Goal: Information Seeking & Learning: Learn about a topic

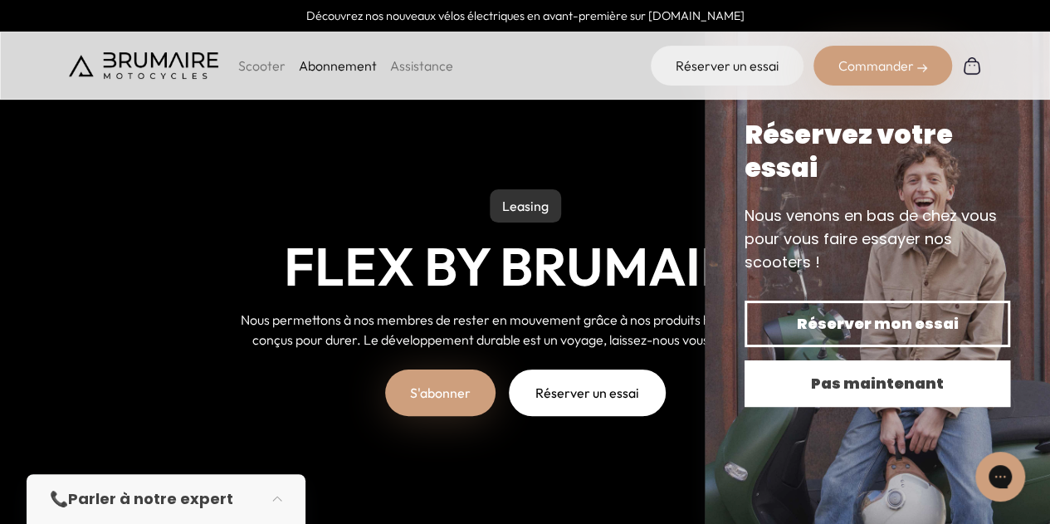
click at [820, 384] on span "Pas maintenant" at bounding box center [878, 383] width 208 height 23
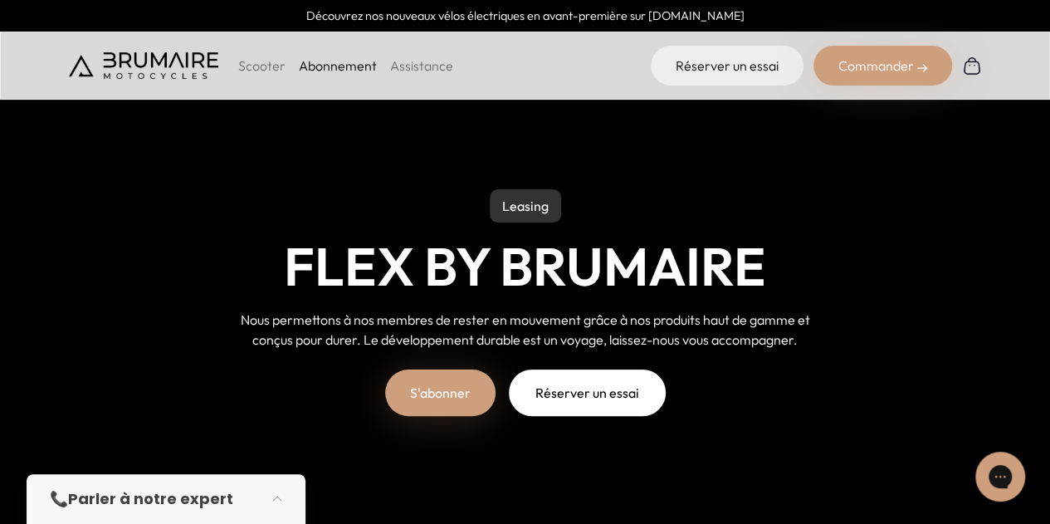
click at [190, 67] on img at bounding box center [143, 65] width 149 height 27
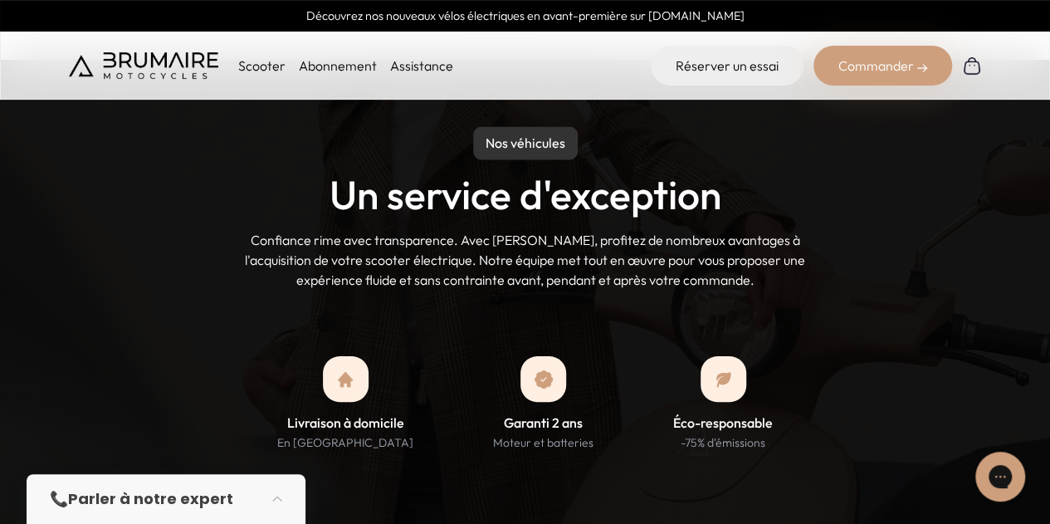
scroll to position [1495, 0]
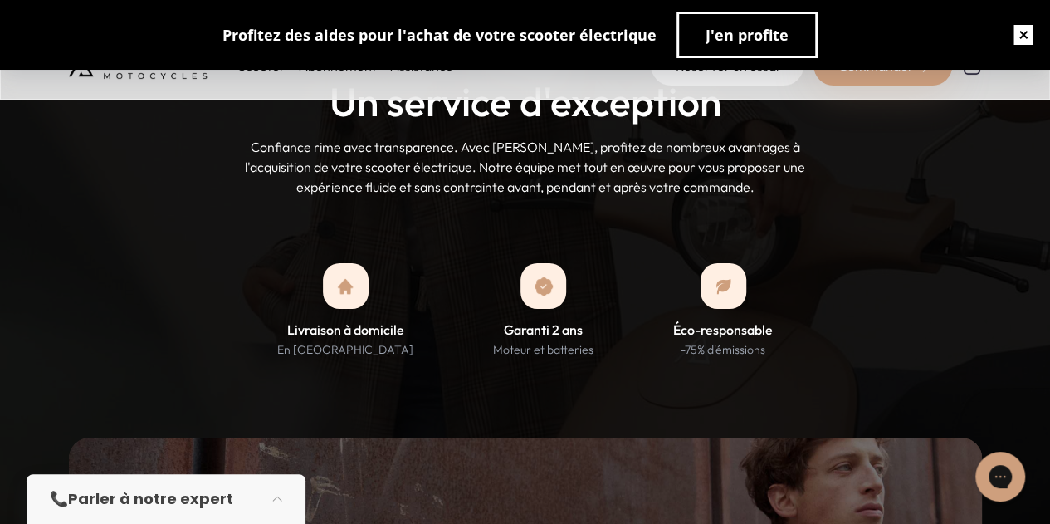
click at [1027, 31] on button "button" at bounding box center [1023, 34] width 53 height 53
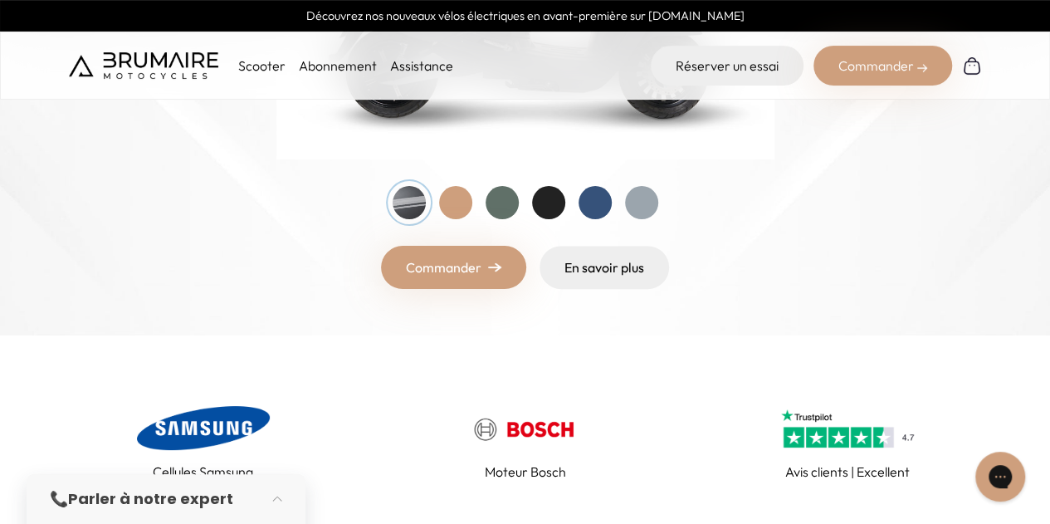
scroll to position [415, 0]
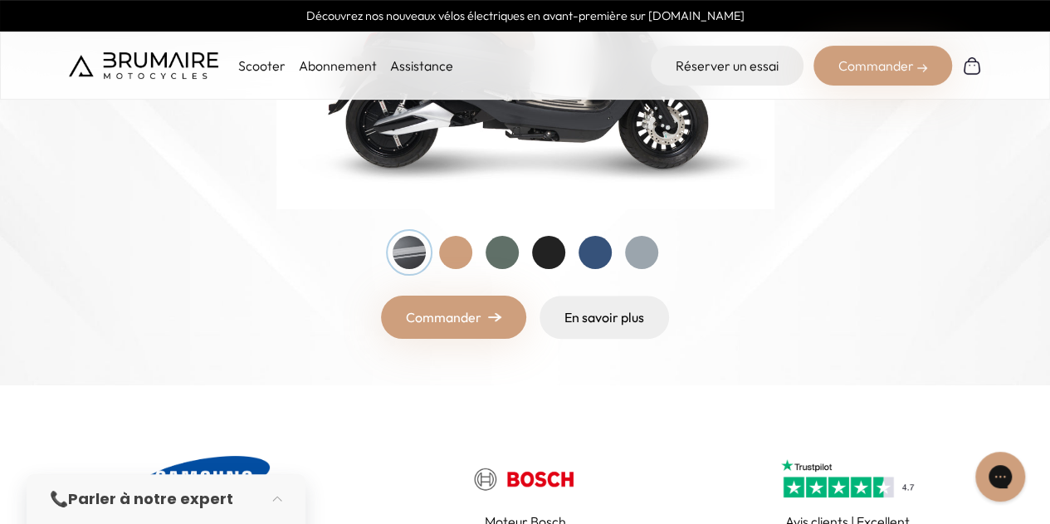
drag, startPoint x: 611, startPoint y: 198, endPoint x: 184, endPoint y: 322, distance: 444.3
click at [184, 322] on div "Commander En savoir plus" at bounding box center [525, 317] width 913 height 43
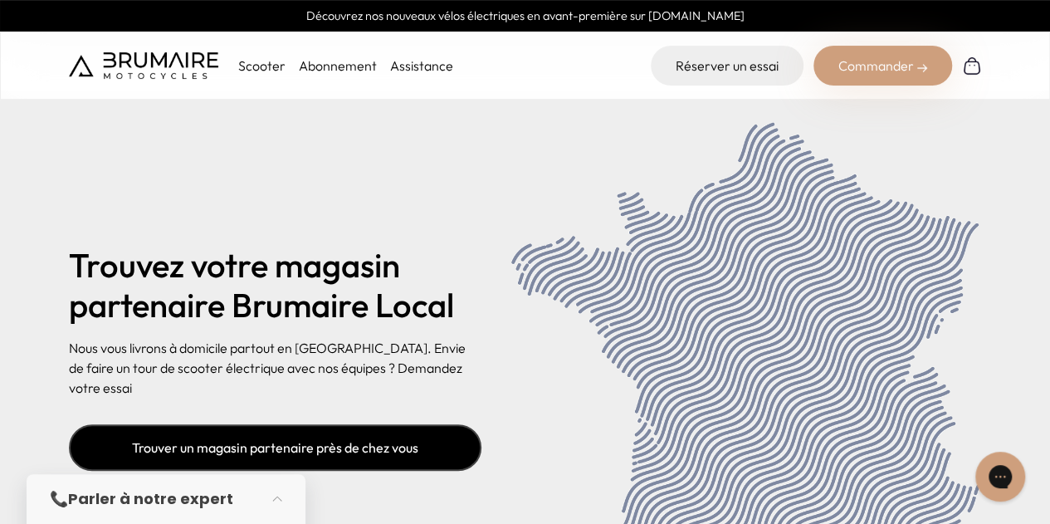
scroll to position [6476, 0]
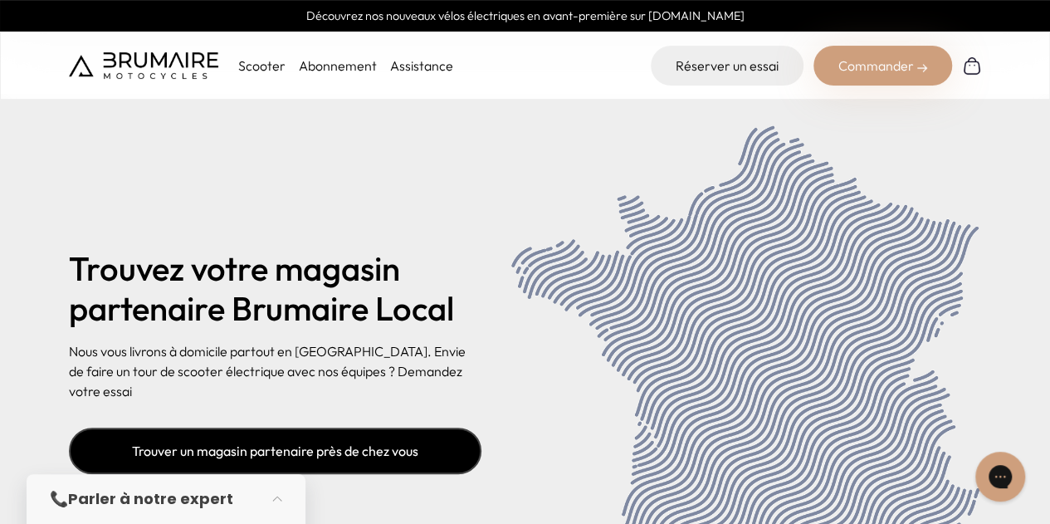
click at [242, 428] on link "Trouver un magasin partenaire près de chez vous" at bounding box center [275, 451] width 413 height 46
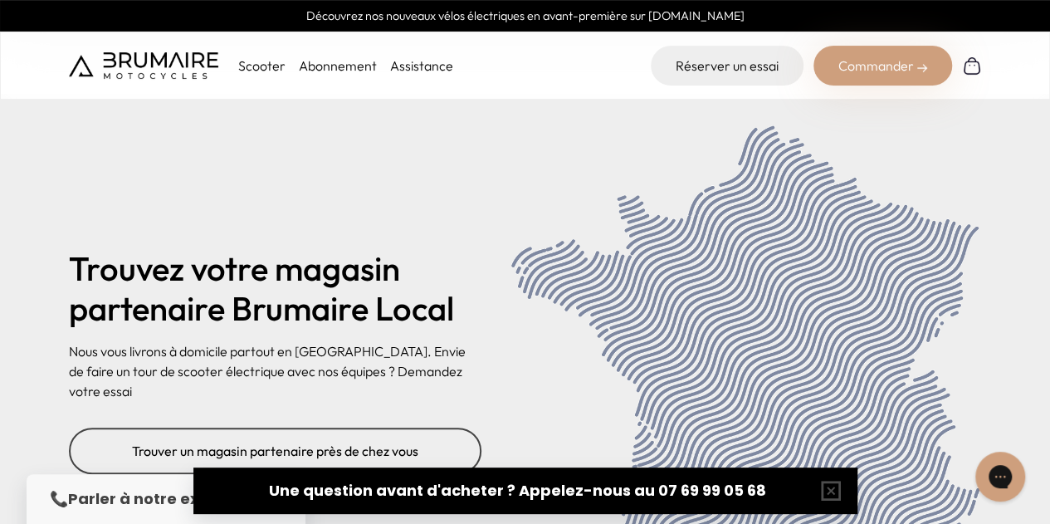
click at [105, 54] on img at bounding box center [143, 65] width 149 height 27
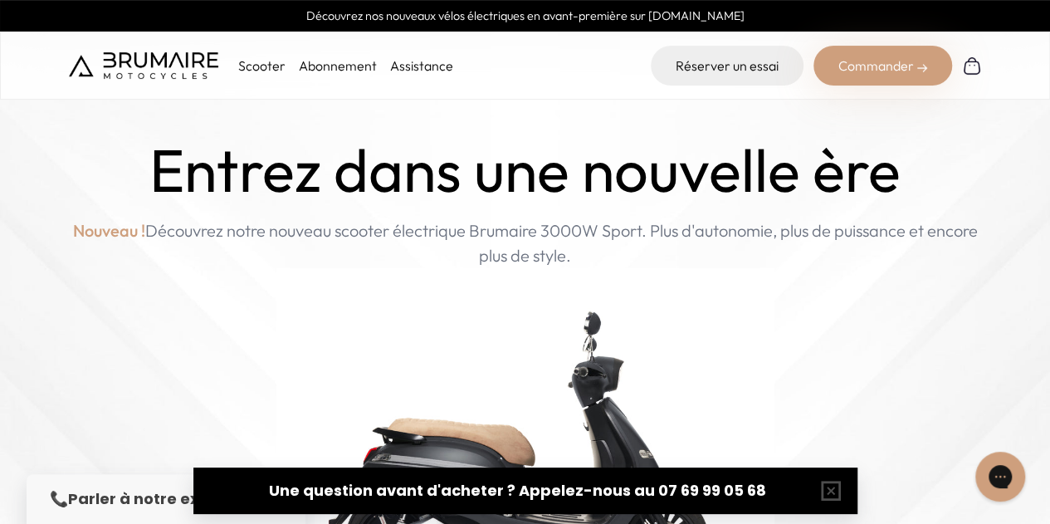
click at [320, 51] on div "Scooter Abonnement Assistance" at bounding box center [261, 66] width 384 height 40
click at [329, 61] on link "Abonnement" at bounding box center [338, 65] width 78 height 17
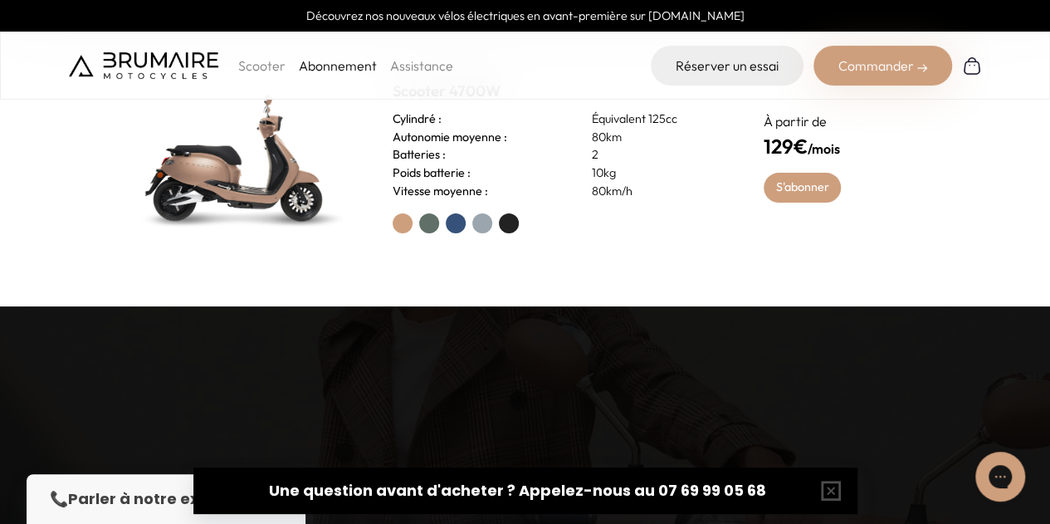
scroll to position [754, 0]
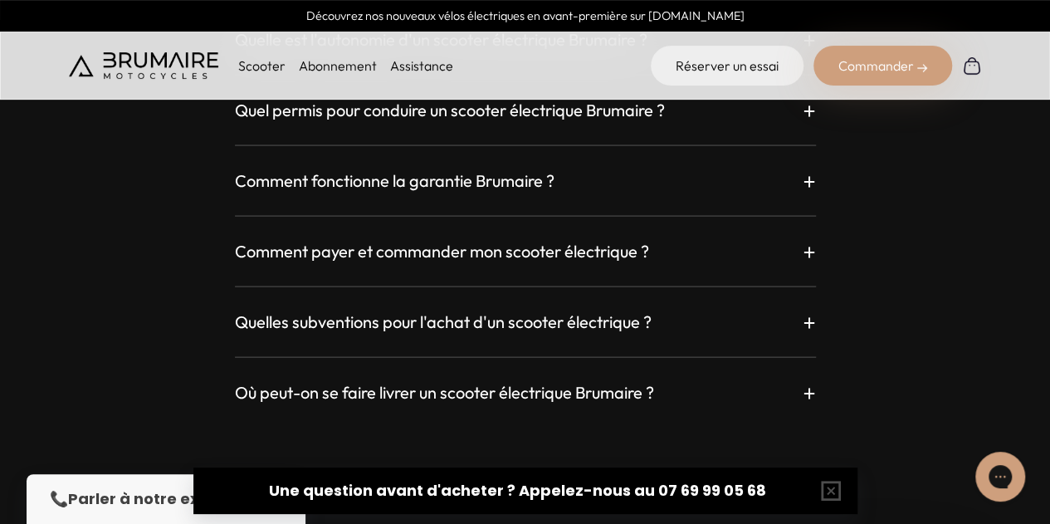
scroll to position [4733, 0]
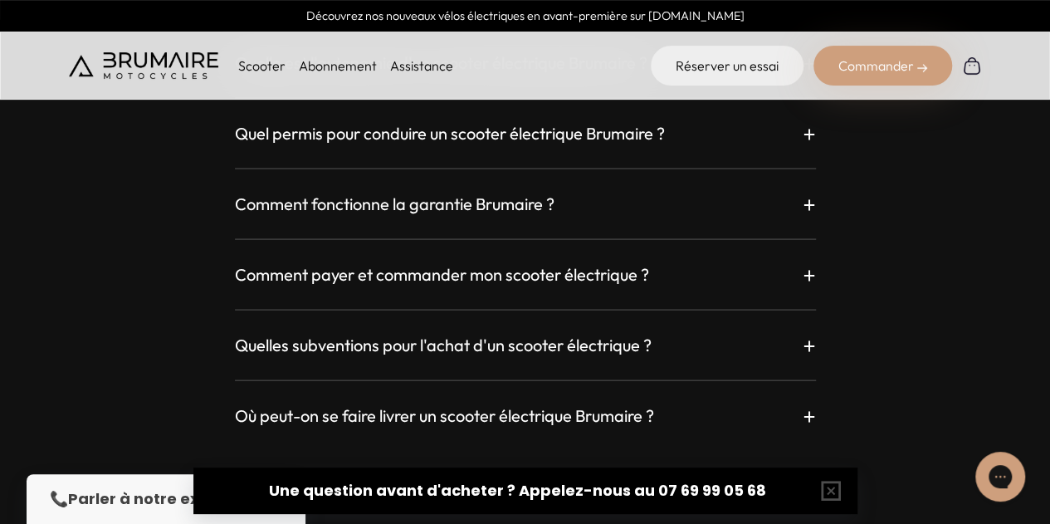
click at [801, 276] on div "Comment payer et commander mon scooter électrique ? +" at bounding box center [525, 275] width 581 height 30
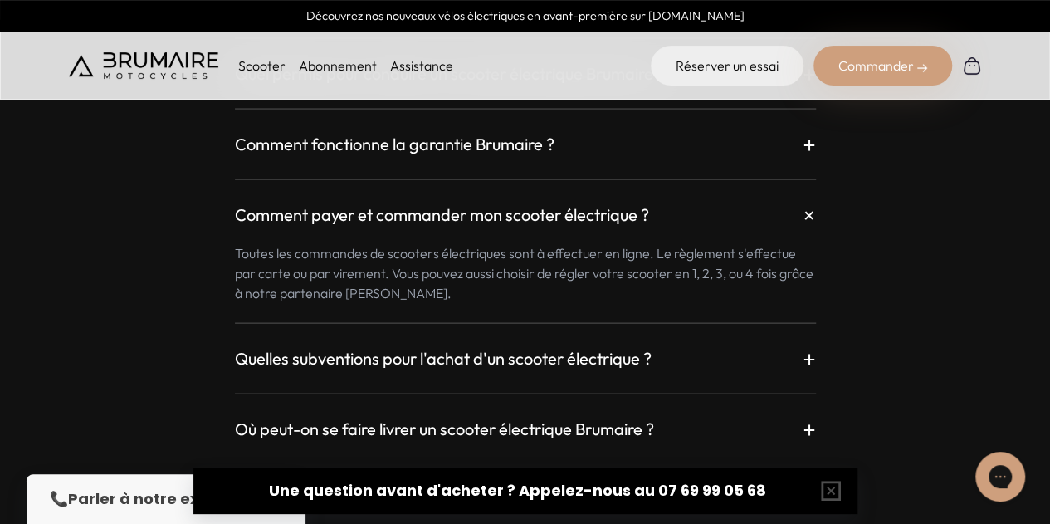
scroll to position [4816, 0]
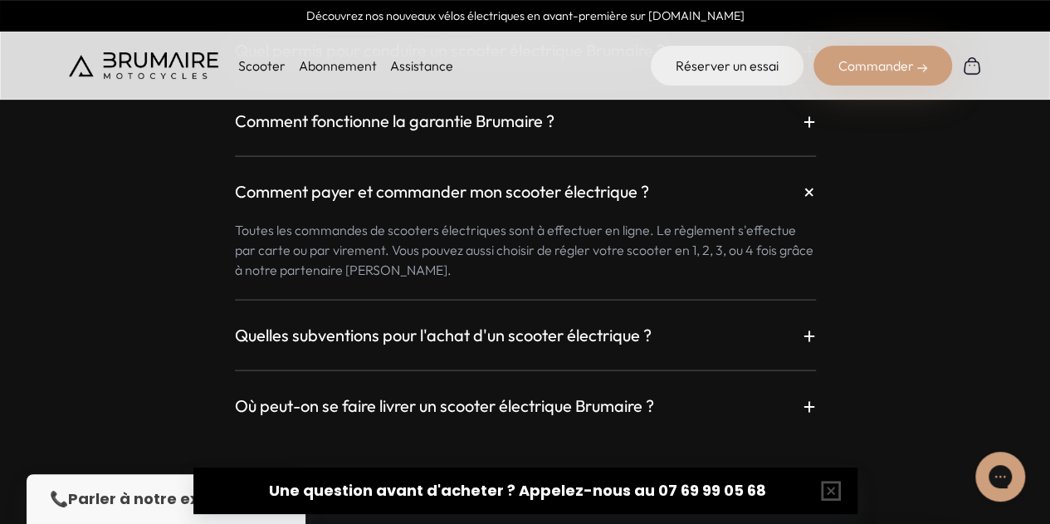
click at [728, 397] on div "Où peut-on se faire livrer un scooter électrique Brumaire ? +" at bounding box center [525, 406] width 581 height 30
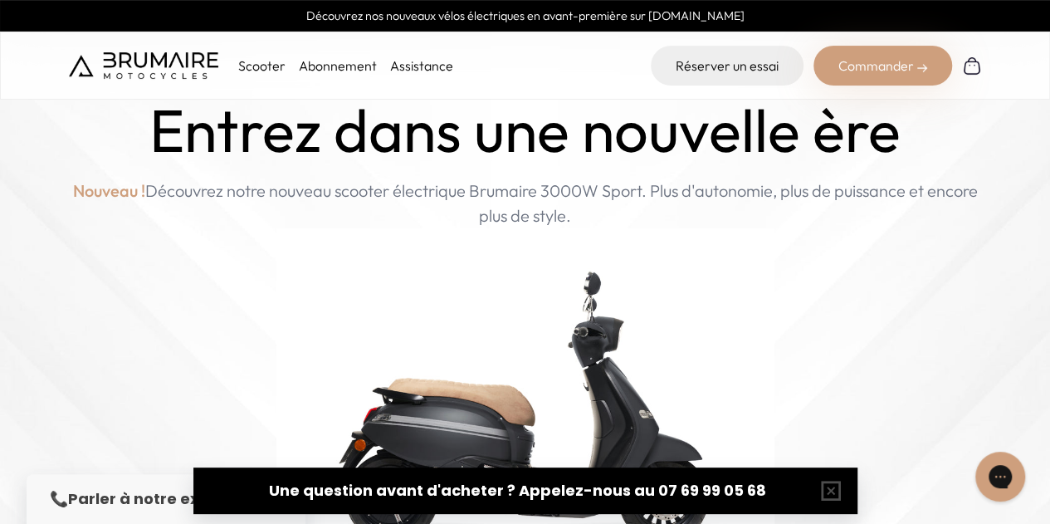
scroll to position [0, 0]
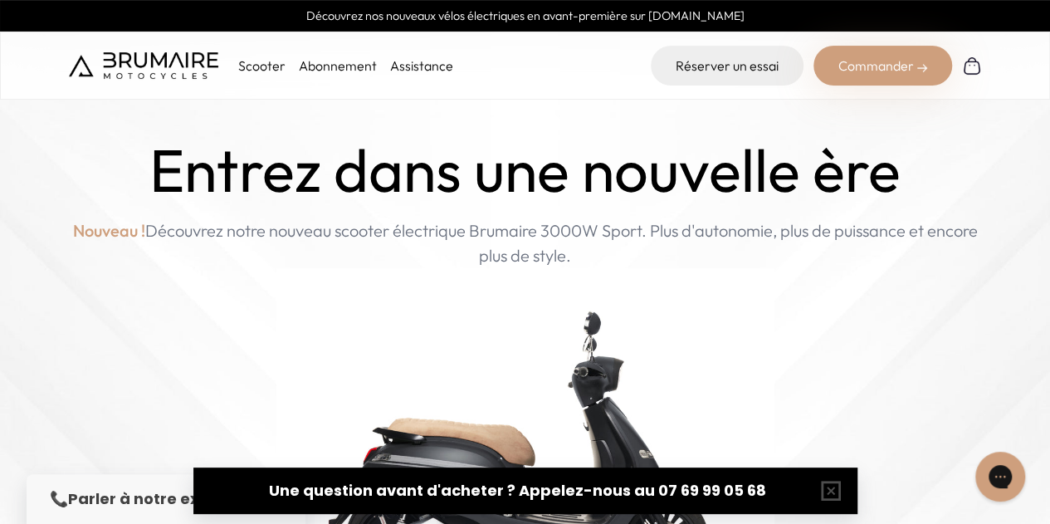
click at [125, 70] on img at bounding box center [143, 65] width 149 height 27
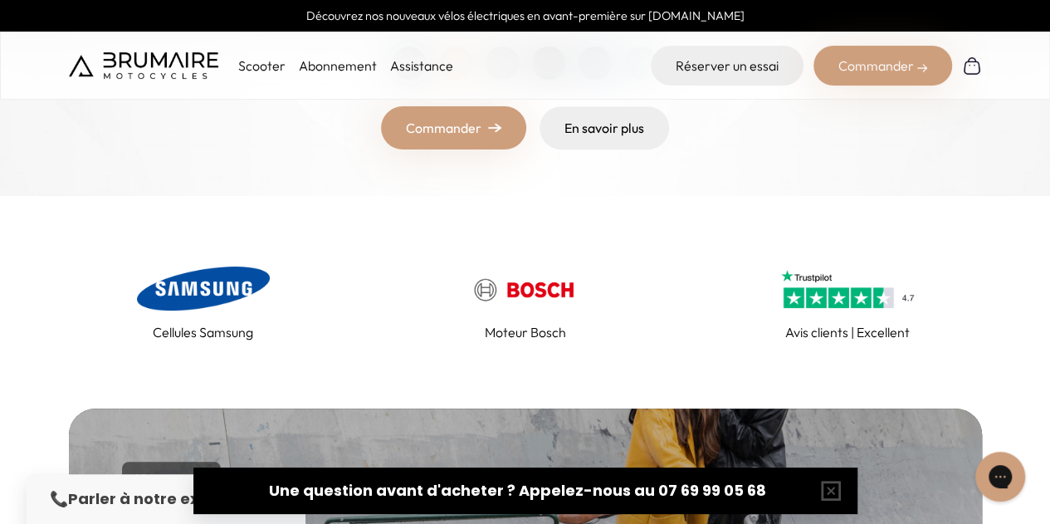
scroll to position [747, 0]
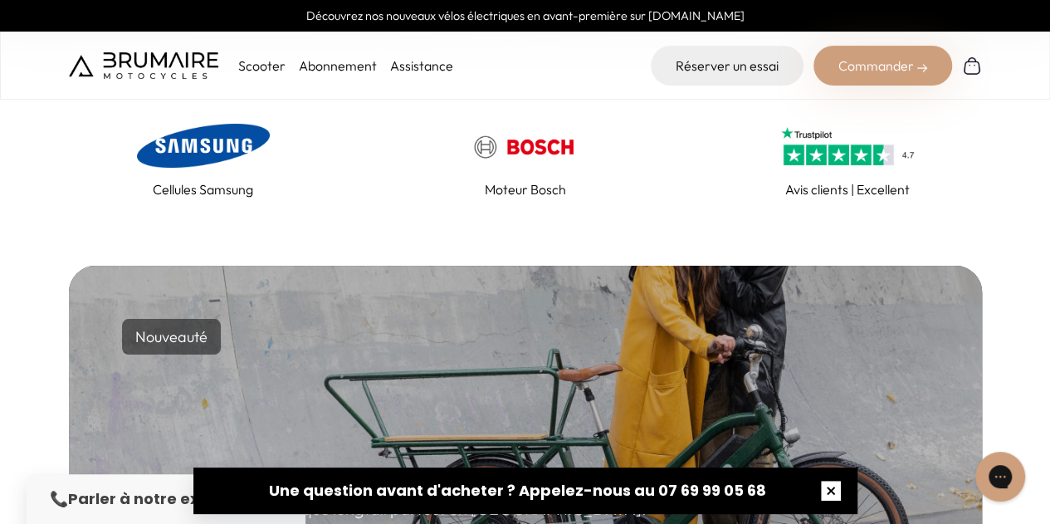
click at [844, 495] on button "button" at bounding box center [831, 490] width 53 height 53
